Goal: Transaction & Acquisition: Subscribe to service/newsletter

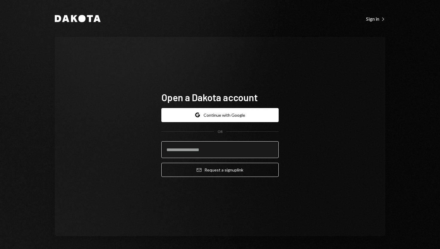
click at [219, 149] on input "email" at bounding box center [219, 149] width 117 height 17
type input "**********"
click at [161, 163] on button "Email Request a sign up link" at bounding box center [219, 170] width 117 height 14
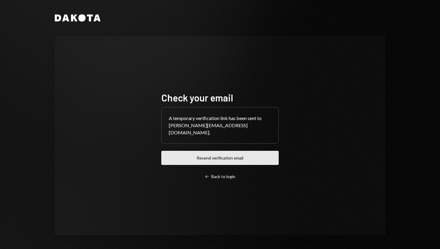
click at [213, 156] on button "Resend verification email" at bounding box center [219, 158] width 117 height 14
